Goal: Information Seeking & Learning: Get advice/opinions

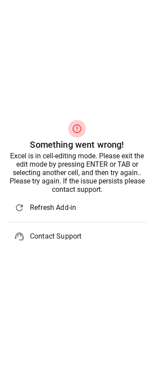
click at [67, 157] on div "Excel is in cell-editing mode. Please exit the edit mode by pressing ENTER or T…" at bounding box center [77, 173] width 140 height 42
click at [73, 167] on div "Excel is in cell-editing mode. Please exit the edit mode by pressing ENTER or T…" at bounding box center [77, 173] width 140 height 42
click at [59, 173] on div "Excel is in cell-editing mode. Please exit the edit mode by pressing ENTER or T…" at bounding box center [77, 173] width 140 height 42
click at [61, 173] on div "Excel is in cell-editing mode. Please exit the edit mode by pressing ENTER or T…" at bounding box center [77, 173] width 140 height 42
click at [47, 204] on span "Refresh Add-in" at bounding box center [85, 207] width 110 height 11
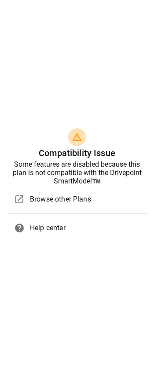
click at [76, 139] on span "warning_amber" at bounding box center [77, 137] width 11 height 11
click at [83, 182] on div "Some features are disabled because this plan is not compatible with the Drivepo…" at bounding box center [77, 172] width 140 height 25
click at [83, 166] on div "Some features are disabled because this plan is not compatible with the Drivepo…" at bounding box center [77, 172] width 140 height 25
click at [83, 160] on div "Some features are disabled because this plan is not compatible with the Drivepo…" at bounding box center [77, 172] width 140 height 25
click at [81, 134] on span "warning_amber" at bounding box center [77, 137] width 11 height 11
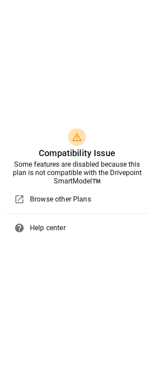
click at [69, 125] on div "warning_amber Compatibility Issue Some features are disabled because this plan …" at bounding box center [77, 185] width 154 height 128
click at [77, 59] on div "warning_amber Compatibility Issue Some features are disabled because this plan …" at bounding box center [77, 185] width 154 height 370
click at [48, 78] on div "warning_amber Compatibility Issue Some features are disabled because this plan …" at bounding box center [77, 185] width 154 height 370
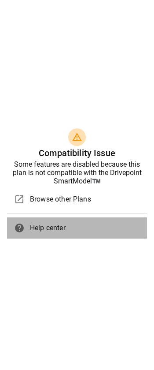
click at [37, 224] on span "Help center" at bounding box center [85, 228] width 110 height 11
